Goal: Task Accomplishment & Management: Complete application form

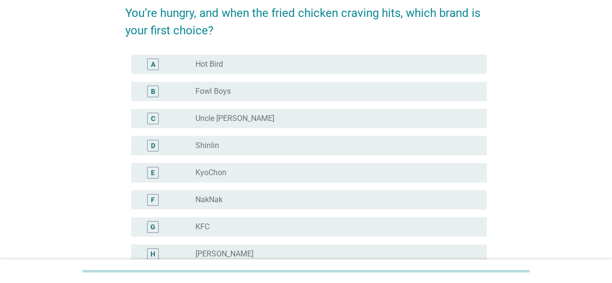
scroll to position [97, 0]
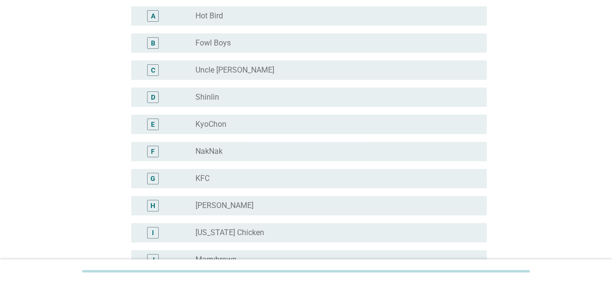
click at [226, 205] on label "[PERSON_NAME]" at bounding box center [225, 206] width 58 height 10
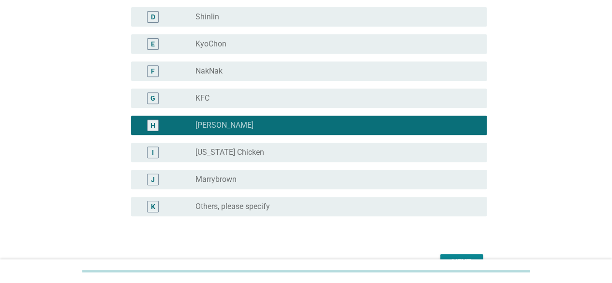
scroll to position [194, 0]
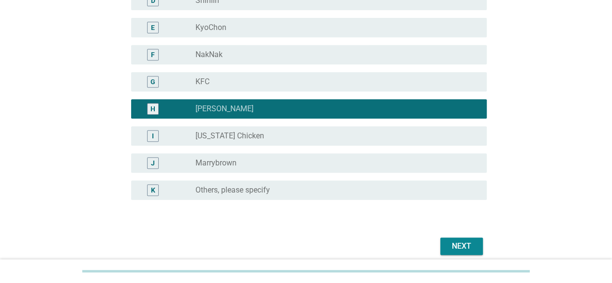
click at [461, 243] on div "Next" at bounding box center [461, 247] width 27 height 12
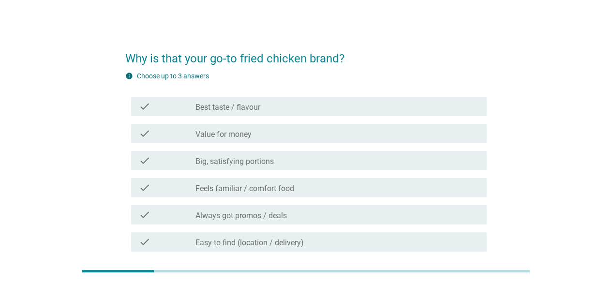
scroll to position [0, 0]
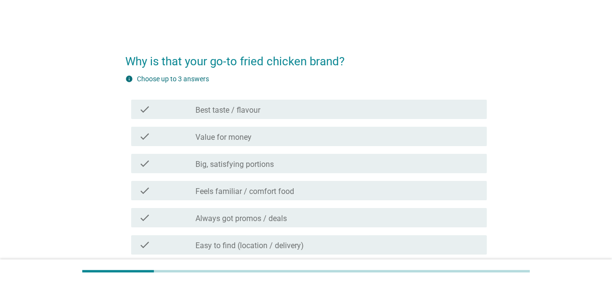
click at [276, 107] on div "check_box_outline_blank Best taste / flavour" at bounding box center [338, 110] width 284 height 12
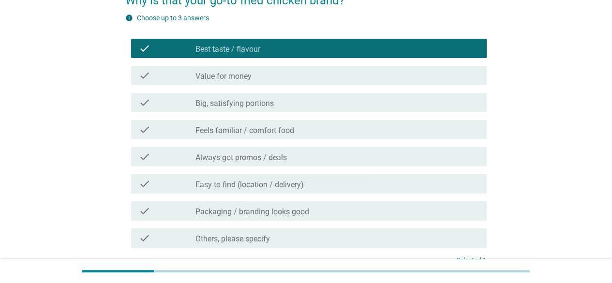
scroll to position [145, 0]
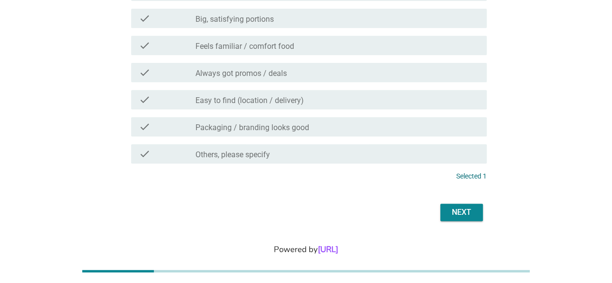
click at [474, 207] on div "Next" at bounding box center [461, 213] width 27 height 12
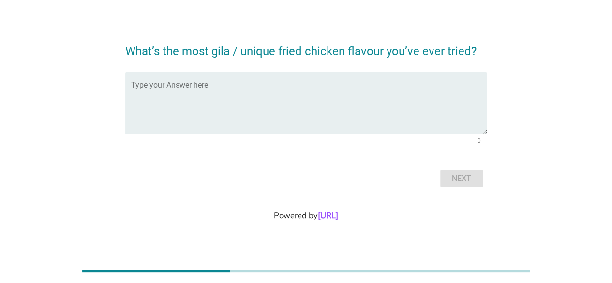
scroll to position [0, 0]
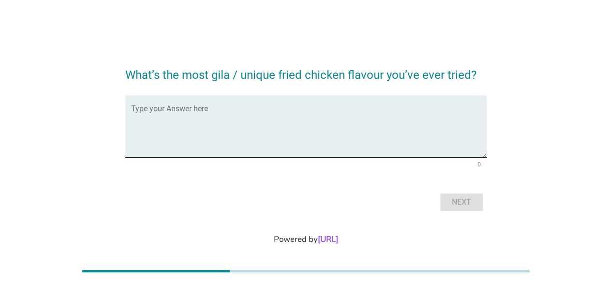
click at [224, 113] on textarea "Type your Answer here" at bounding box center [309, 132] width 356 height 51
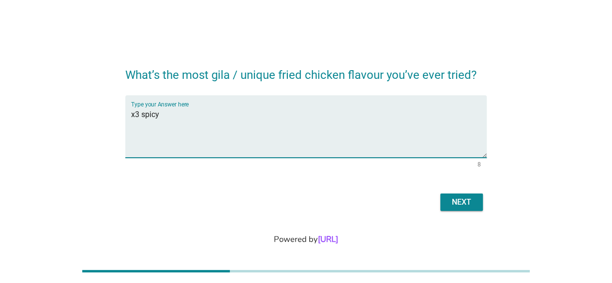
type textarea "x3 spicy"
click at [456, 200] on div "Next" at bounding box center [461, 203] width 27 height 12
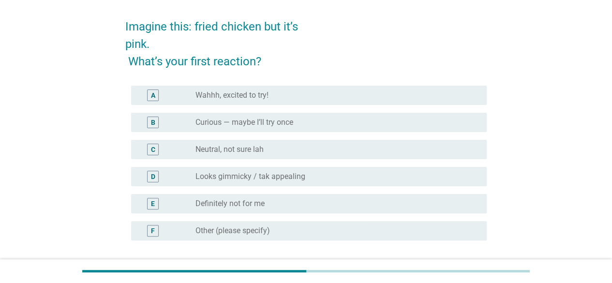
scroll to position [48, 0]
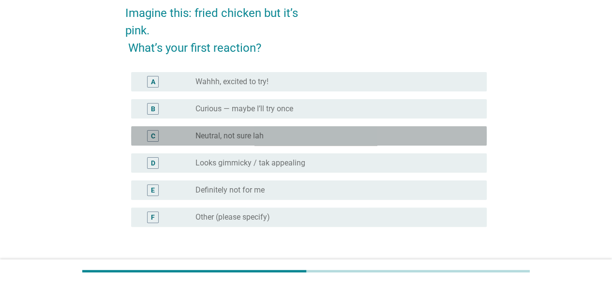
click at [272, 138] on div "radio_button_unchecked Neutral, not sure lah" at bounding box center [334, 136] width 276 height 10
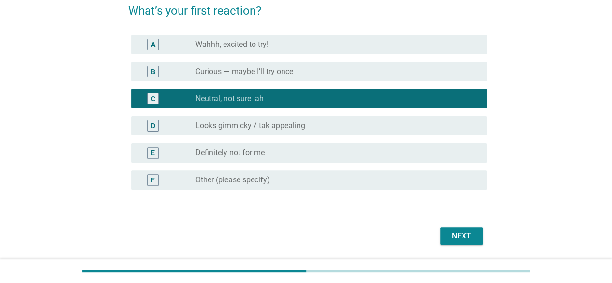
scroll to position [129, 0]
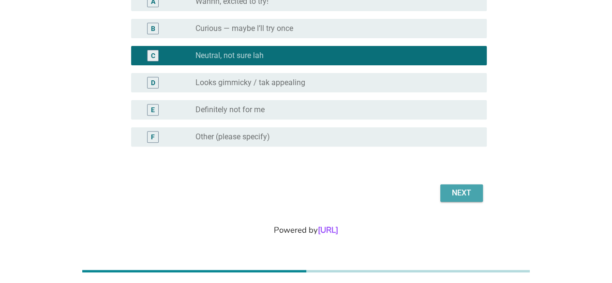
click at [473, 190] on div "Next" at bounding box center [461, 193] width 27 height 12
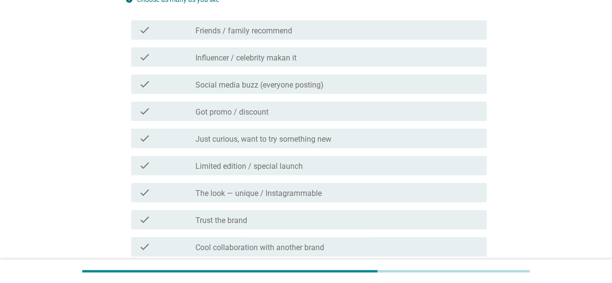
scroll to position [145, 0]
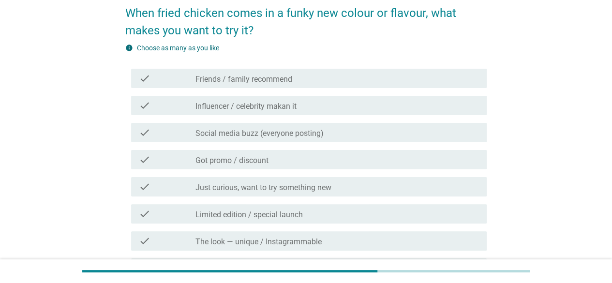
click at [274, 75] on label "Friends / family recommend" at bounding box center [244, 80] width 97 height 10
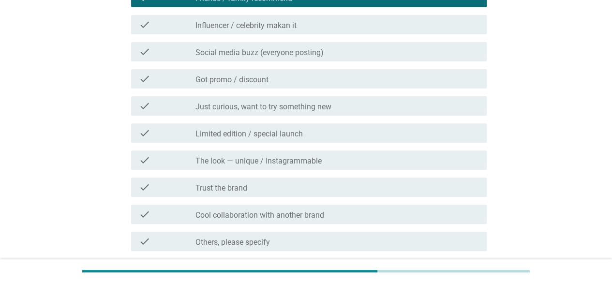
scroll to position [222, 0]
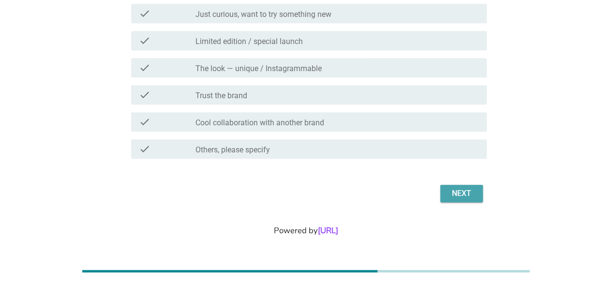
click at [472, 198] on div "Next" at bounding box center [461, 194] width 27 height 12
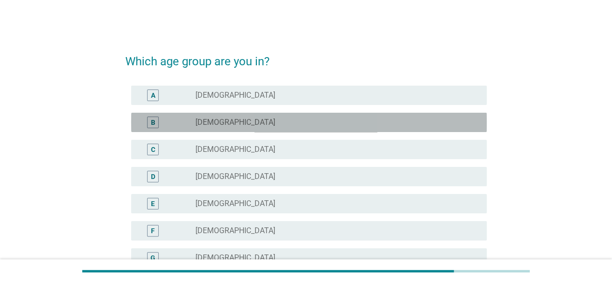
click at [318, 123] on div "radio_button_unchecked [DEMOGRAPHIC_DATA]" at bounding box center [334, 123] width 276 height 10
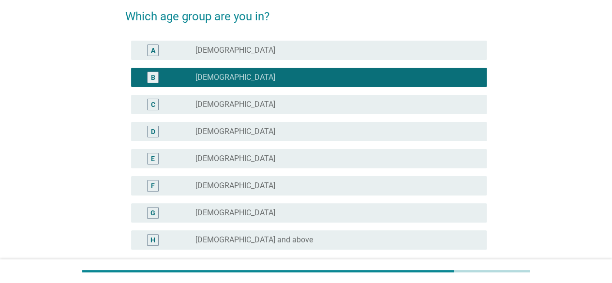
scroll to position [148, 0]
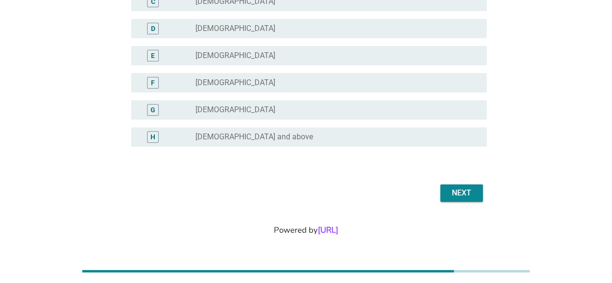
click at [463, 196] on div "Next" at bounding box center [461, 193] width 27 height 12
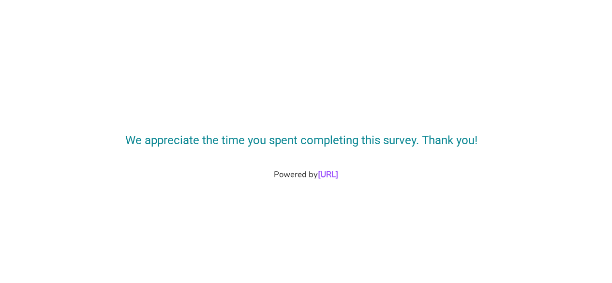
scroll to position [0, 0]
